Goal: Contribute content

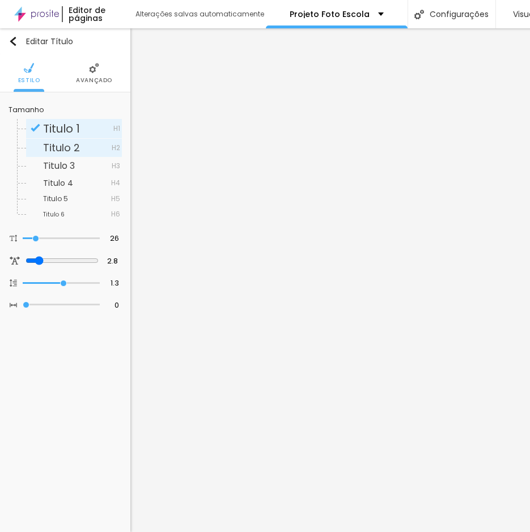
click at [50, 146] on span "Titulo 2" at bounding box center [61, 148] width 37 height 14
click at [82, 128] on span "Titulo 1" at bounding box center [78, 128] width 70 height 11
click at [76, 161] on div "Titulo 3 H3" at bounding box center [74, 166] width 96 height 17
click at [74, 133] on span "Titulo 1" at bounding box center [61, 129] width 37 height 16
type input "27"
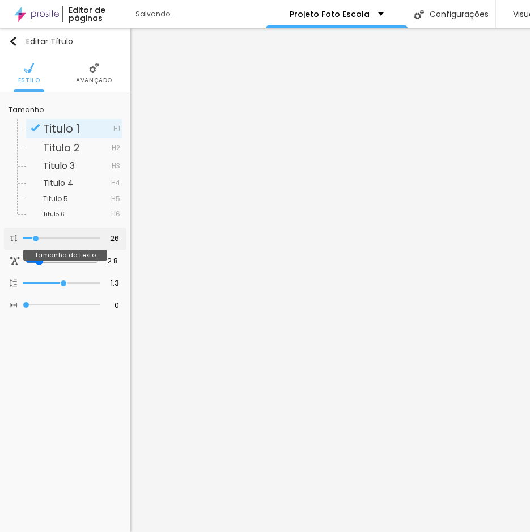
type input "27"
type input "30"
type input "31"
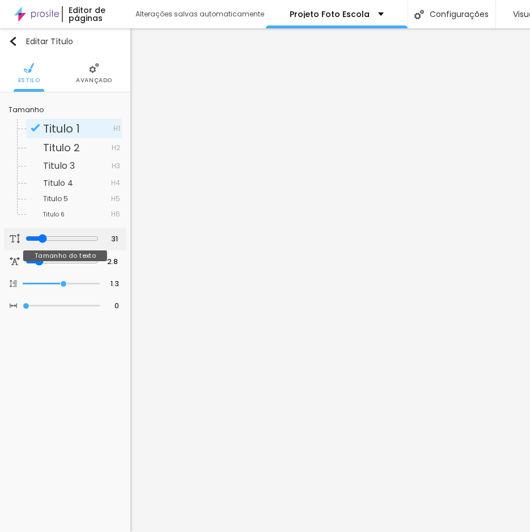
type input "32"
type input "34"
type input "35"
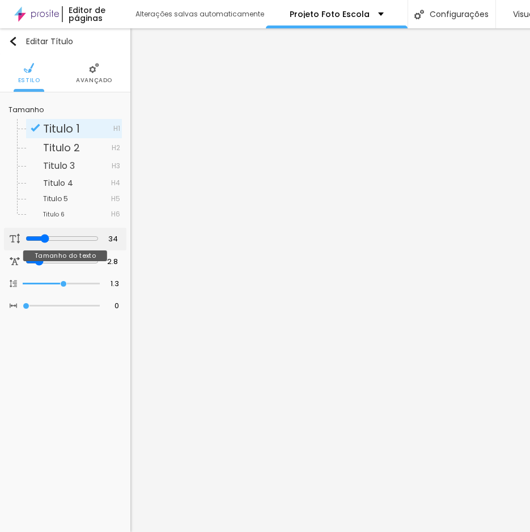
type input "35"
type input "36"
type input "38"
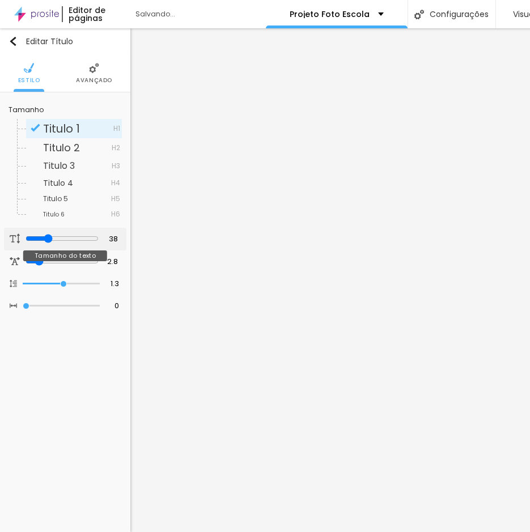
type input "39"
type input "40"
type input "41"
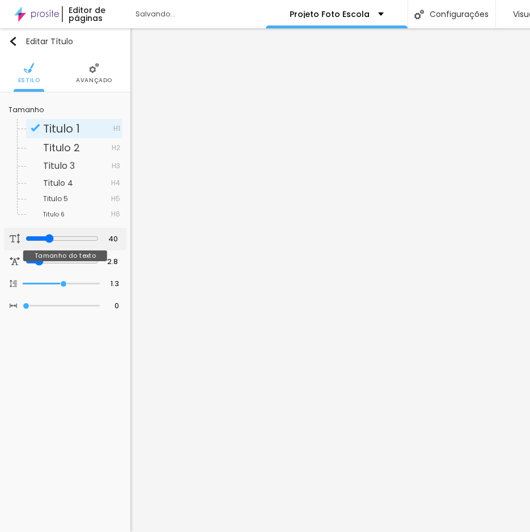
type input "41"
drag, startPoint x: 37, startPoint y: 236, endPoint x: 48, endPoint y: 238, distance: 11.5
type input "41"
click at [48, 238] on input "range" at bounding box center [62, 238] width 73 height 9
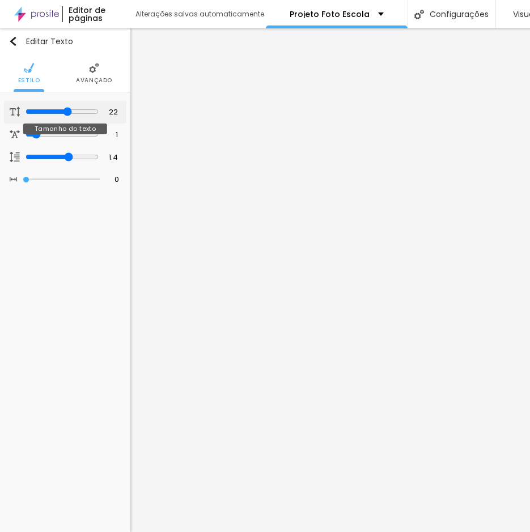
type input "23"
type input "24"
type input "25"
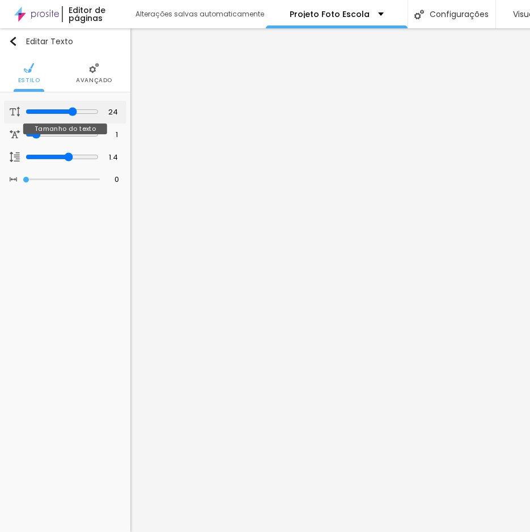
type input "25"
type input "26"
type input "27"
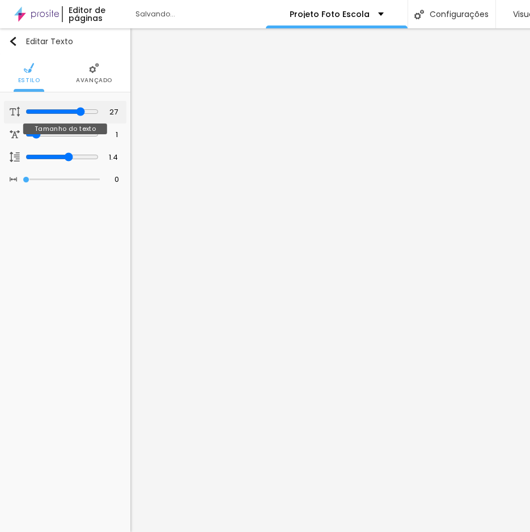
type input "28"
type input "29"
type input "30"
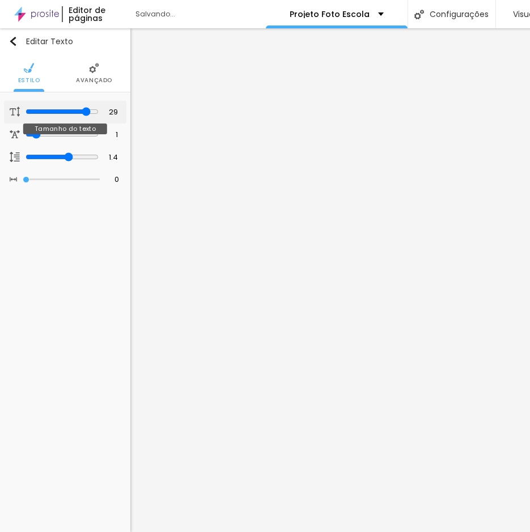
type input "30"
type input "31"
type input "32"
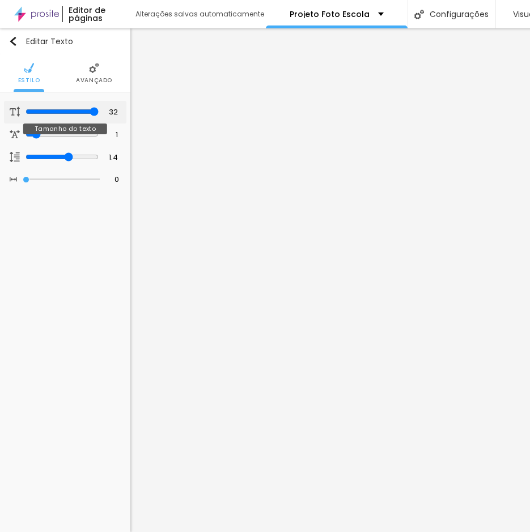
drag, startPoint x: 66, startPoint y: 109, endPoint x: 95, endPoint y: 113, distance: 29.2
type input "32"
click at [95, 113] on input "range" at bounding box center [62, 111] width 73 height 9
drag, startPoint x: 98, startPoint y: 112, endPoint x: 105, endPoint y: 113, distance: 7.5
click at [99, 113] on input "range" at bounding box center [62, 111] width 73 height 9
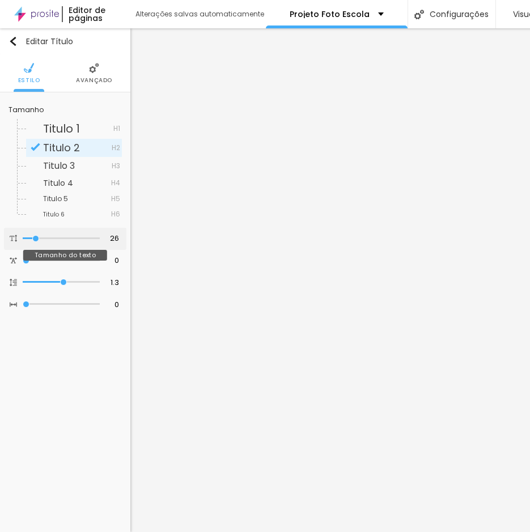
type input "29"
type input "32"
type input "33"
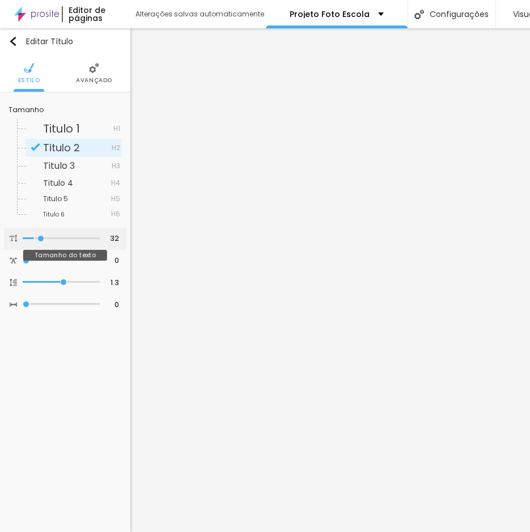
type input "33"
type input "35"
type input "36"
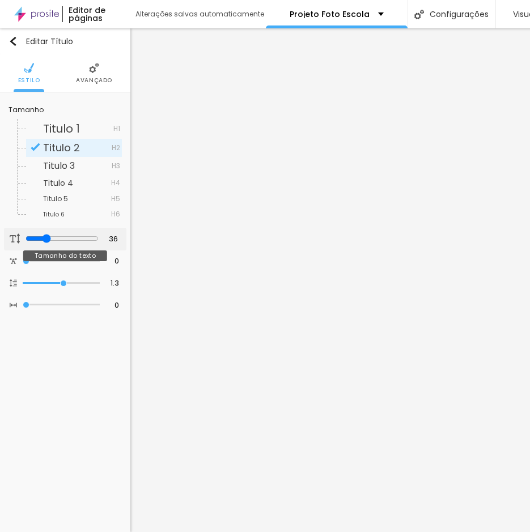
type input "37"
drag, startPoint x: 35, startPoint y: 238, endPoint x: 45, endPoint y: 239, distance: 10.2
type input "37"
click at [45, 239] on input "range" at bounding box center [62, 238] width 73 height 9
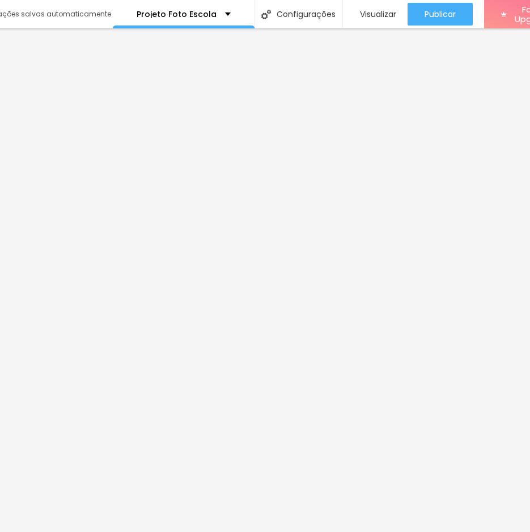
scroll to position [0, 182]
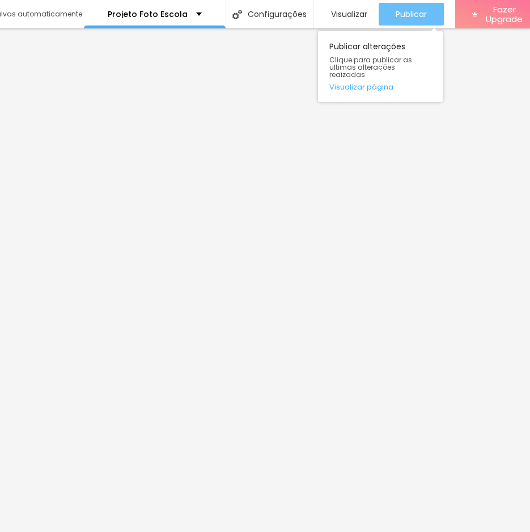
click at [414, 14] on span "Publicar" at bounding box center [411, 14] width 31 height 9
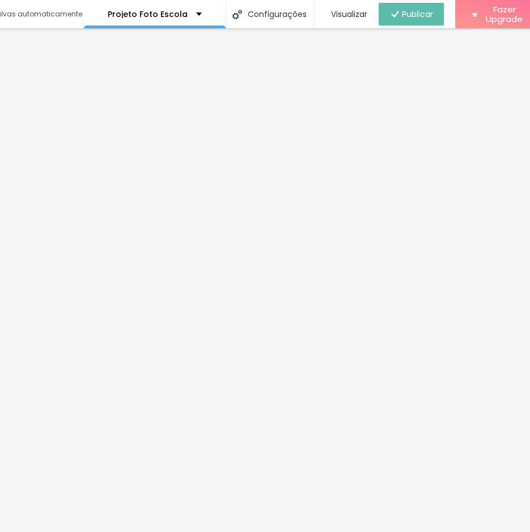
scroll to position [0, 0]
